Goal: Find specific page/section: Find specific page/section

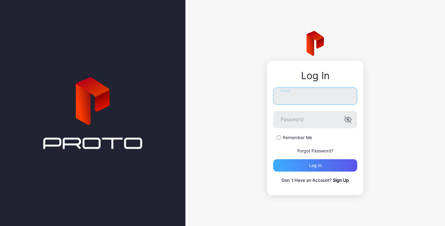
type input "**********"
click at [300, 165] on div "Log in" at bounding box center [315, 165] width 84 height 12
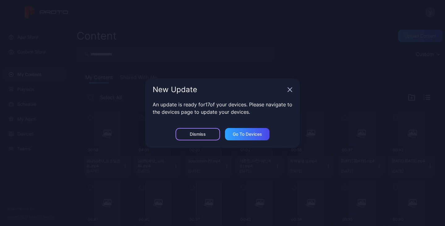
click at [195, 133] on div "Dismiss" at bounding box center [198, 134] width 16 height 5
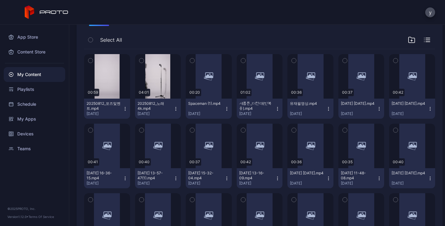
scroll to position [62, 0]
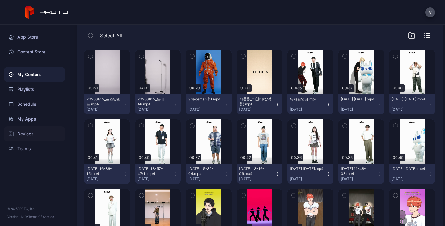
click at [29, 132] on div "Devices" at bounding box center [35, 134] width 62 height 15
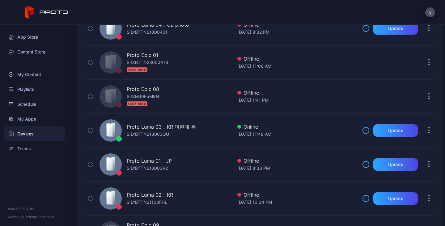
scroll to position [433, 0]
click at [436, 169] on div "Devices Connect device Custom My Devices Shared With Me Name Last Seen Proto Lu…" at bounding box center [257, 125] width 376 height 201
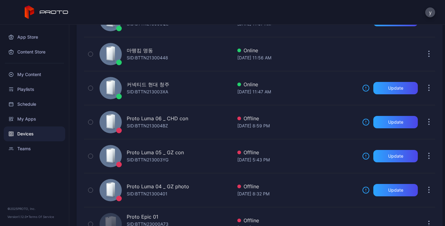
scroll to position [247, 0]
